Goal: Answer question/provide support

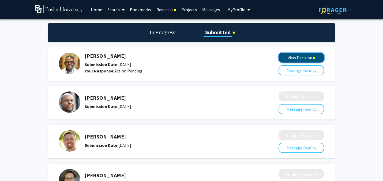
click at [292, 58] on button "View Decision" at bounding box center [301, 58] width 46 height 10
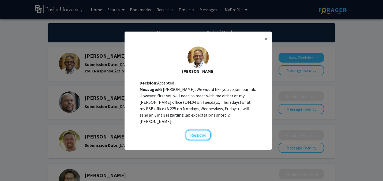
click at [191, 134] on button "Respond" at bounding box center [198, 135] width 25 height 10
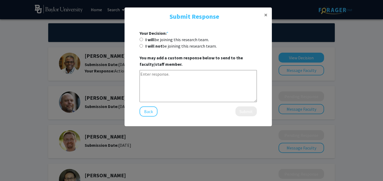
click at [172, 40] on label "I will be joining this research team." at bounding box center [176, 39] width 63 height 6
click at [143, 40] on input "I will be joining this research team." at bounding box center [140, 39] width 3 height 3
radio input "true"
click at [221, 77] on textarea at bounding box center [197, 86] width 117 height 32
type textarea "Thank you"
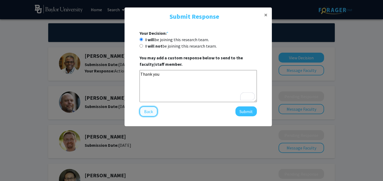
click at [150, 109] on button "Back" at bounding box center [148, 112] width 18 height 10
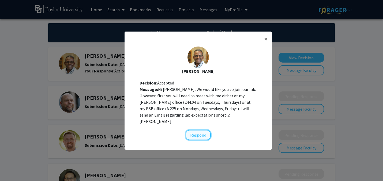
click at [206, 130] on button "Respond" at bounding box center [198, 135] width 25 height 10
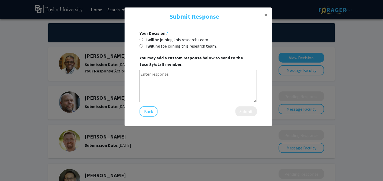
click at [193, 41] on label "I will be joining this research team." at bounding box center [176, 39] width 63 height 6
click at [143, 41] on input "I will be joining this research team." at bounding box center [140, 39] width 3 height 3
radio input "true"
click at [205, 82] on textarea at bounding box center [197, 86] width 117 height 32
paste textarea "Dear [PERSON_NAME], Thank you so much! I'm thrilled and honored to have the opp…"
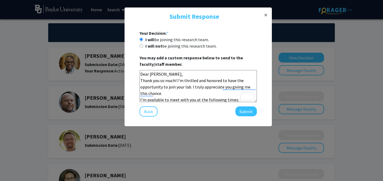
click at [170, 74] on textarea "Dear [PERSON_NAME], Thank you so much! I'm thrilled and honored to have the opp…" at bounding box center [197, 86] width 117 height 32
drag, startPoint x: 149, startPoint y: 75, endPoint x: 136, endPoint y: 75, distance: 13.4
click at [136, 75] on form "Your Decision: * I will be joining this research team. I will not be joining th…" at bounding box center [198, 73] width 139 height 87
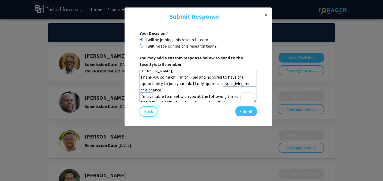
scroll to position [18, 0]
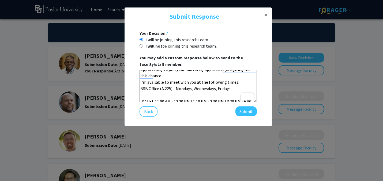
click at [161, 77] on textarea "[PERSON_NAME], Thank you so much! I'm thrilled and honored to have the opportun…" at bounding box center [197, 86] width 117 height 32
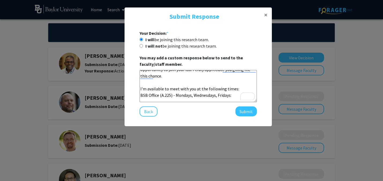
click at [236, 90] on textarea "[PERSON_NAME], Thank you so much! I'm thrilled and honored to have the opportun…" at bounding box center [197, 86] width 117 height 32
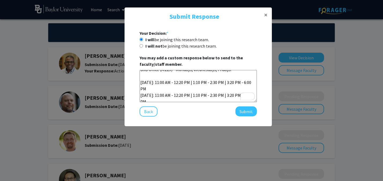
click at [194, 78] on textarea "[PERSON_NAME], Thank you so much! I'm thrilled and honored to have the opportun…" at bounding box center [197, 86] width 117 height 32
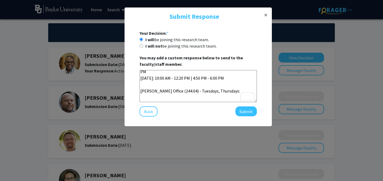
click at [179, 95] on textarea "[PERSON_NAME], Thank you so much! I'm thrilled and honored to have the opportun…" at bounding box center [197, 86] width 117 height 32
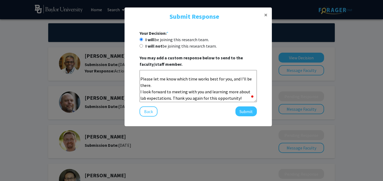
click at [140, 92] on textarea "[PERSON_NAME], Thank you so much! I'm thrilled and honored to have the opportun…" at bounding box center [197, 86] width 117 height 32
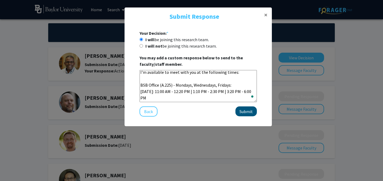
type textarea "[PERSON_NAME], Thank you so much! I'm thrilled and honored to have the opportun…"
click at [240, 113] on button "Submit" at bounding box center [245, 112] width 21 height 10
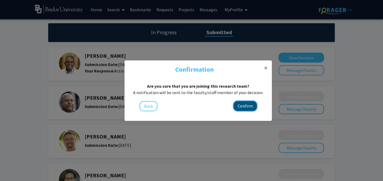
click at [248, 103] on button "Confirm" at bounding box center [244, 106] width 23 height 10
